Goal: Obtain resource: Obtain resource

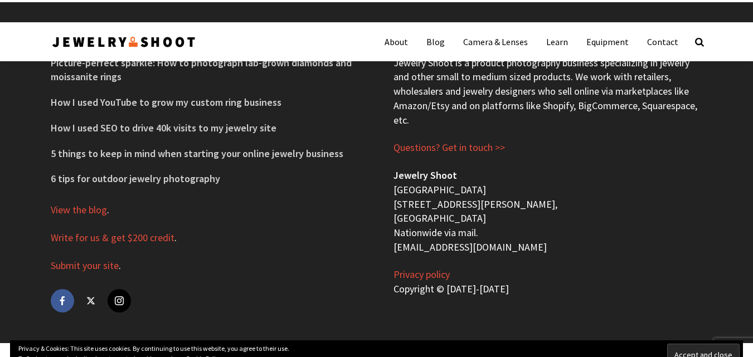
scroll to position [4829, 0]
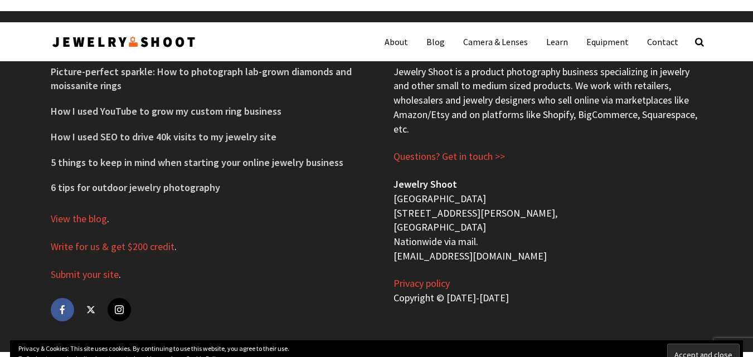
drag, startPoint x: 760, startPoint y: 309, endPoint x: 760, endPoint y: 330, distance: 21.7
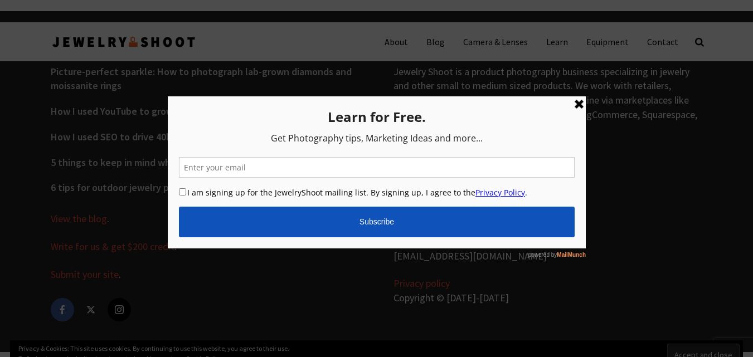
drag, startPoint x: 577, startPoint y: 105, endPoint x: 741, endPoint y: 202, distance: 190.5
click at [577, 105] on link at bounding box center [577, 103] width 13 height 13
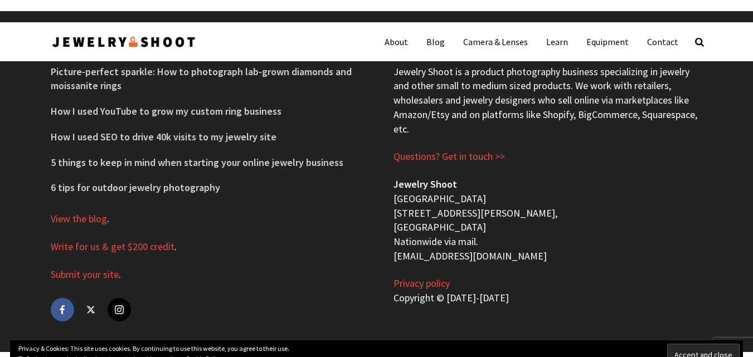
click at [457, 211] on p "Jewelry Shoot [GEOGRAPHIC_DATA] [STREET_ADDRESS][PERSON_NAME] Nationwide via ma…" at bounding box center [547, 220] width 309 height 86
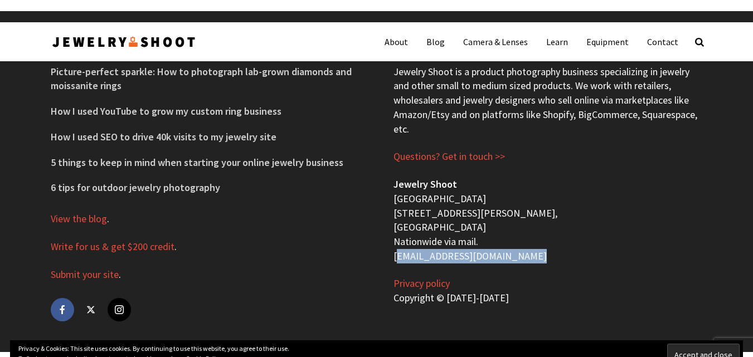
click at [457, 211] on p "Jewelry Shoot [GEOGRAPHIC_DATA] [STREET_ADDRESS][PERSON_NAME] Nationwide via ma…" at bounding box center [547, 220] width 309 height 86
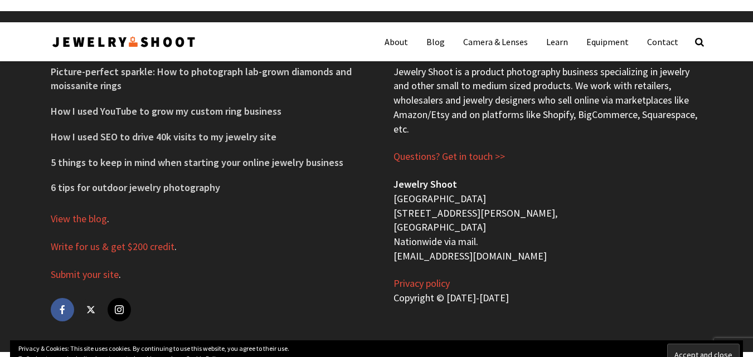
click at [345, 243] on div "Recent Posts Picture-perfect sparkle: How to photograph lab-grown diamonds and …" at bounding box center [205, 181] width 343 height 341
click at [128, 240] on link "Write for us & get $200 credit" at bounding box center [113, 246] width 124 height 13
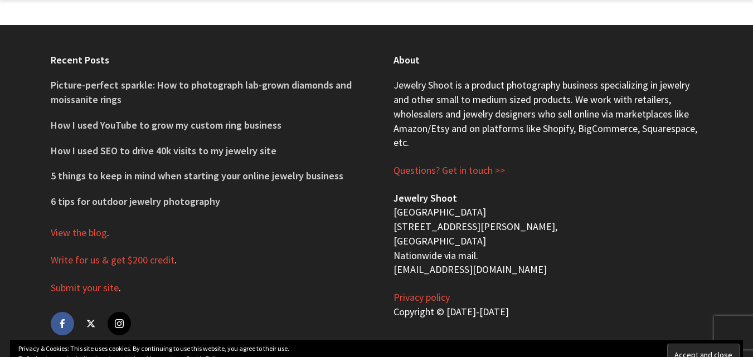
scroll to position [1460, 0]
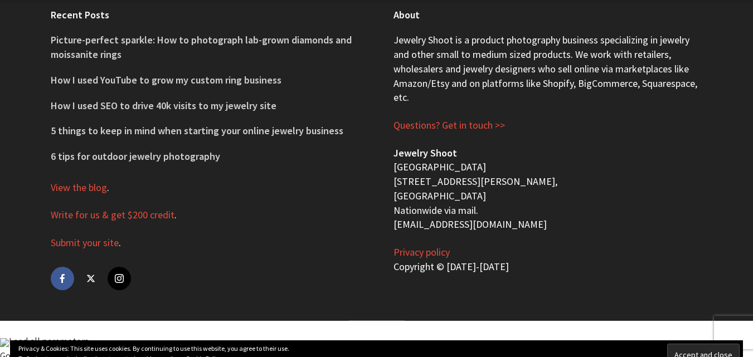
drag, startPoint x: 760, startPoint y: 130, endPoint x: 760, endPoint y: 308, distance: 177.7
click at [465, 221] on p "Jewelry Shoot [GEOGRAPHIC_DATA] [STREET_ADDRESS][PERSON_NAME] Nationwide via ma…" at bounding box center [547, 189] width 309 height 86
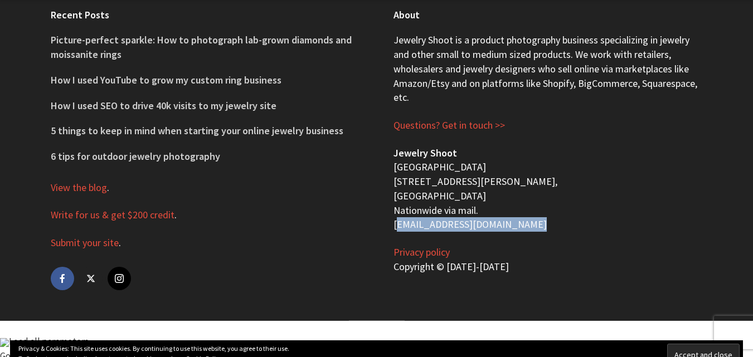
click at [465, 221] on p "Jewelry Shoot [GEOGRAPHIC_DATA] [STREET_ADDRESS][PERSON_NAME] Nationwide via ma…" at bounding box center [547, 189] width 309 height 86
copy div "[EMAIL_ADDRESS][DOMAIN_NAME]"
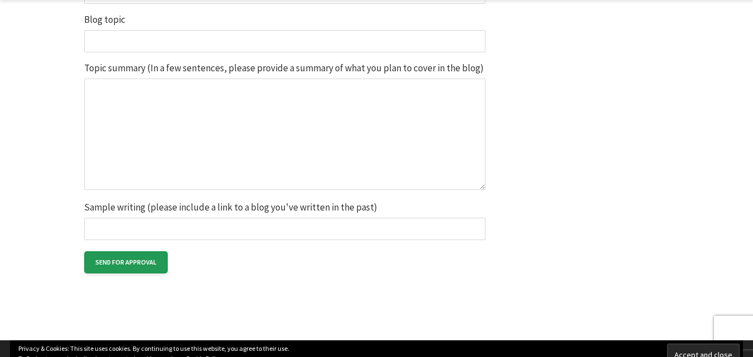
scroll to position [1103, 0]
